Goal: Task Accomplishment & Management: Complete application form

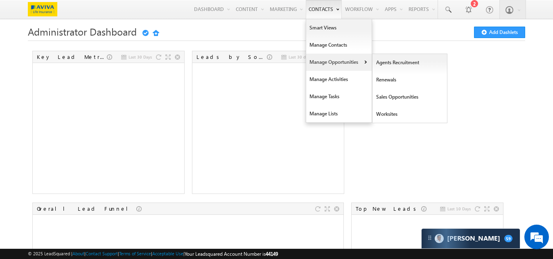
click at [317, 60] on link "Manage Opportunities" at bounding box center [338, 62] width 65 height 17
click at [400, 95] on link "Sales Opportunities" at bounding box center [409, 96] width 75 height 17
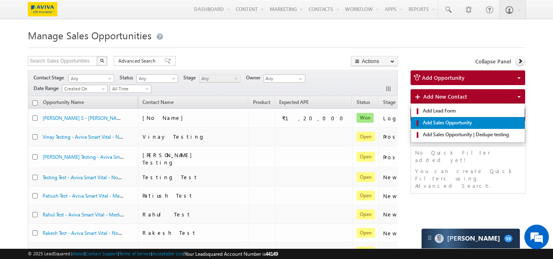
click at [433, 126] on span "Add Sales Opportunity" at bounding box center [471, 122] width 101 height 7
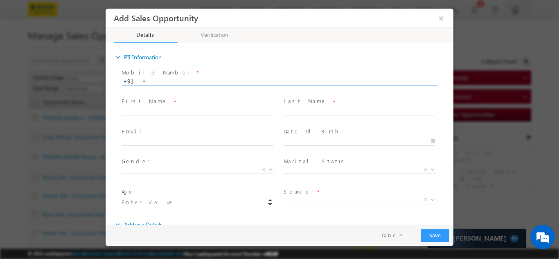
click at [187, 83] on input "text" at bounding box center [278, 81] width 315 height 8
type input "9935099609"
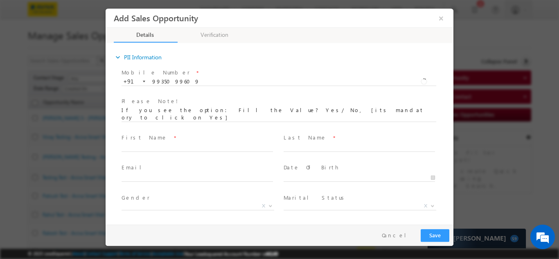
click at [171, 106] on div "Mobile Number * [PHONE_NUMBER] 9935099609 +91 Please Note! First Name *" at bounding box center [284, 159] width 340 height 186
click at [153, 143] on input "text" at bounding box center [196, 147] width 151 height 8
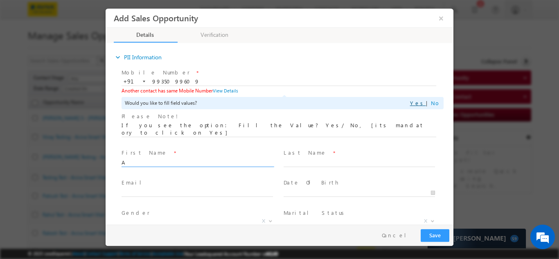
type input "A"
click at [420, 103] on link "Yes" at bounding box center [418, 102] width 16 height 7
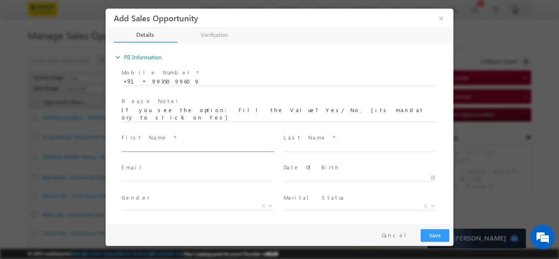
click at [190, 143] on input "text" at bounding box center [196, 147] width 151 height 8
type input "Ankit"
click at [316, 143] on input "text" at bounding box center [358, 147] width 151 height 8
type input "P"
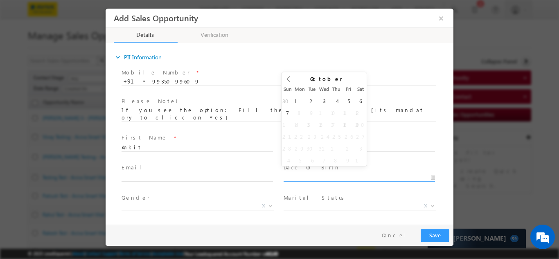
click at [308, 173] on input "text" at bounding box center [358, 177] width 151 height 8
type input "[DATE]"
type input "18"
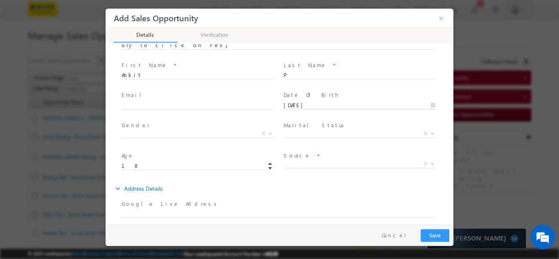
scroll to position [74, 0]
click at [160, 119] on span "Gender *" at bounding box center [196, 123] width 151 height 9
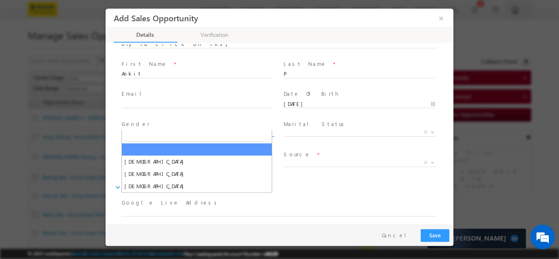
click at [158, 128] on span "X" at bounding box center [197, 132] width 153 height 8
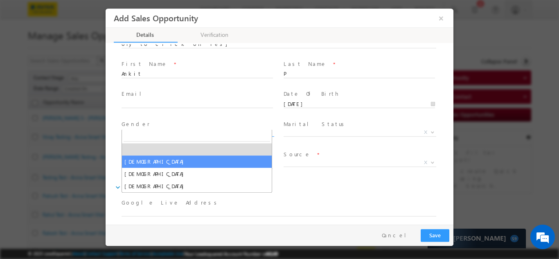
select select "[DEMOGRAPHIC_DATA]"
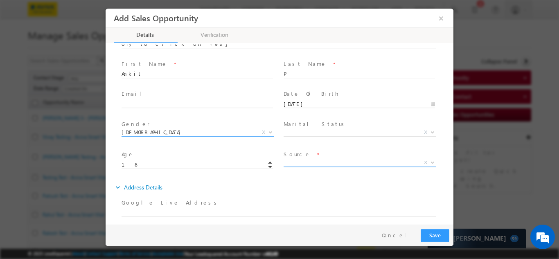
click at [297, 158] on span "X" at bounding box center [359, 162] width 153 height 8
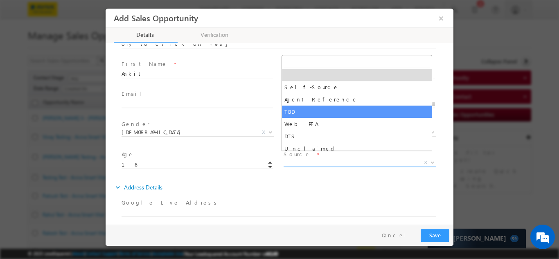
select select "TBD"
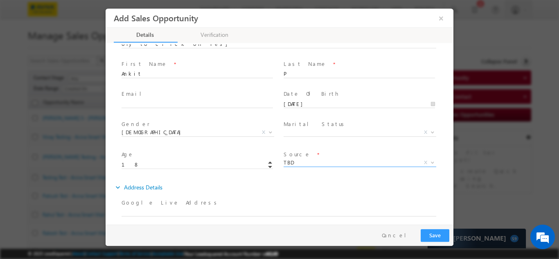
scroll to position [181, 0]
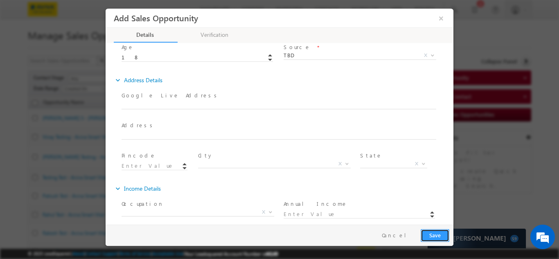
click at [436, 238] on button "Save" at bounding box center [435, 235] width 29 height 13
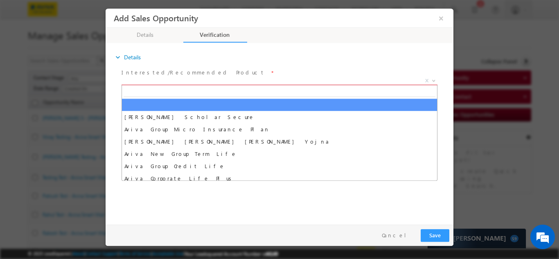
click at [191, 83] on span "X" at bounding box center [279, 80] width 316 height 8
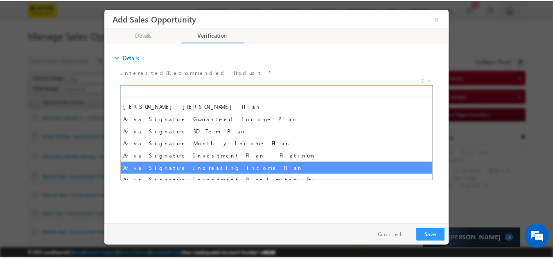
scroll to position [331, 0]
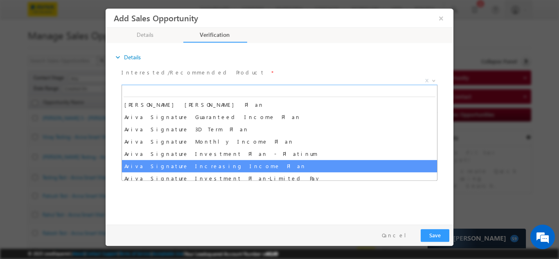
select select "Aviva Signature Increasing Income Plan"
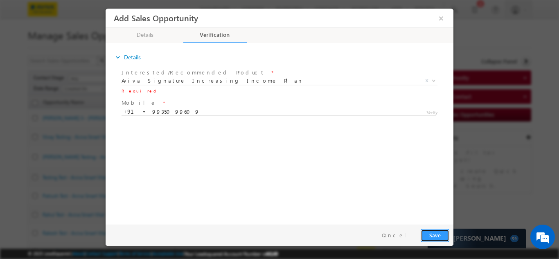
click at [427, 236] on button "Save" at bounding box center [435, 235] width 29 height 13
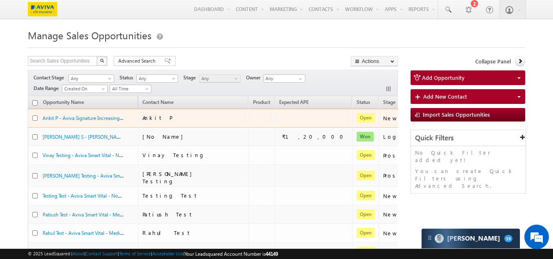
click at [36, 119] on input "checkbox" at bounding box center [34, 117] width 5 height 5
checkbox input "true"
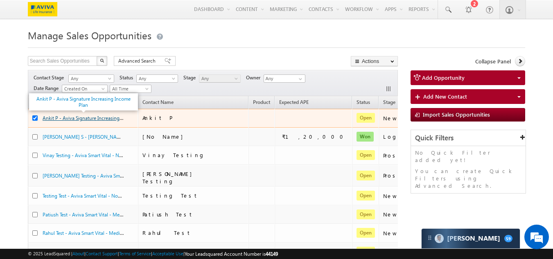
click at [74, 117] on link "Ankit P - Aviva Signature Increasing Income Plan" at bounding box center [95, 117] width 105 height 7
